Goal: Task Accomplishment & Management: Manage account settings

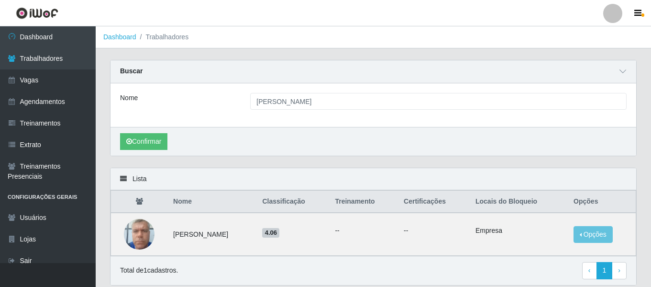
scroll to position [34, 0]
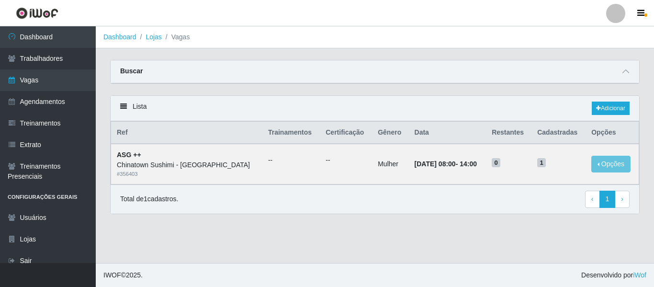
click at [612, 15] on div at bounding box center [615, 13] width 19 height 19
click at [594, 74] on button "Sair" at bounding box center [597, 75] width 86 height 20
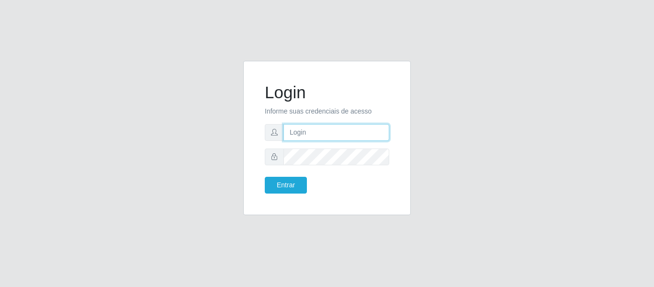
type input "camila@carnesecortes"
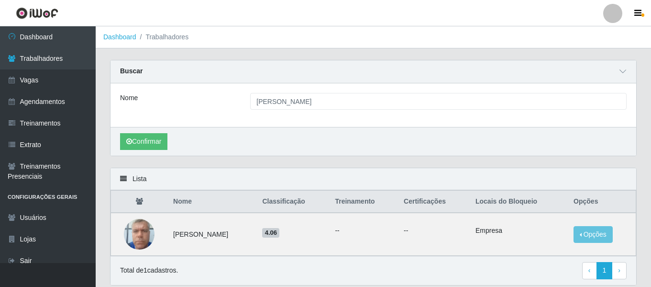
scroll to position [34, 0]
